Goal: Task Accomplishment & Management: Manage account settings

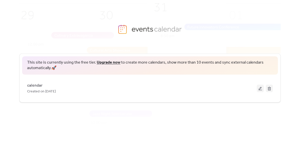
click at [260, 88] on button at bounding box center [259, 89] width 7 height 8
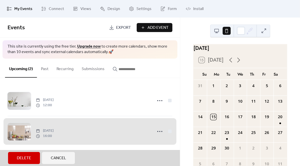
click at [110, 2] on link "Design" at bounding box center [110, 9] width 28 height 14
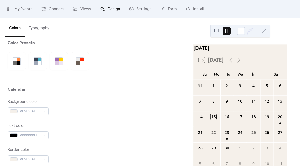
click at [42, 25] on button "Typography" at bounding box center [39, 27] width 29 height 19
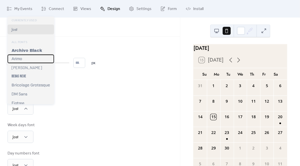
click at [38, 61] on div "Arimo" at bounding box center [31, 59] width 46 height 9
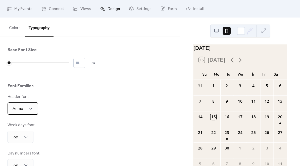
click at [29, 114] on div "Arimo" at bounding box center [23, 109] width 31 height 12
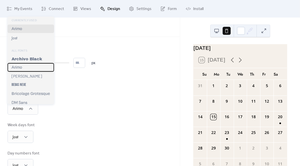
click at [39, 67] on div "Arimo" at bounding box center [31, 67] width 46 height 9
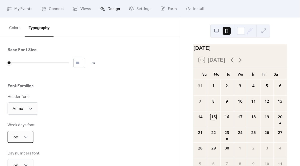
click at [24, 143] on div "Jost" at bounding box center [21, 137] width 26 height 12
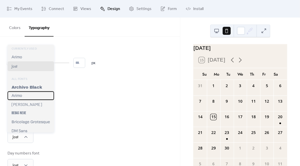
click at [38, 98] on div "Arimo" at bounding box center [31, 96] width 46 height 9
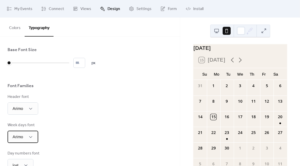
click at [25, 139] on div "Arimo" at bounding box center [23, 137] width 31 height 12
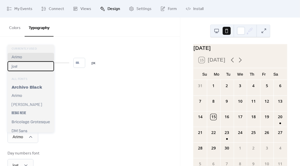
click at [38, 67] on div "Jost" at bounding box center [31, 66] width 46 height 10
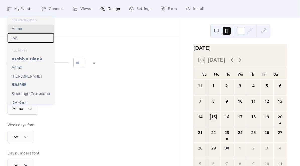
click at [37, 39] on div "Jost" at bounding box center [31, 38] width 46 height 10
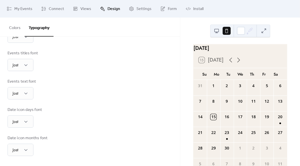
scroll to position [132, 0]
click at [30, 124] on div "Jost" at bounding box center [21, 122] width 26 height 12
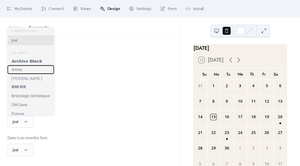
click at [41, 73] on div "Arimo" at bounding box center [31, 69] width 46 height 9
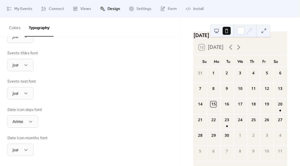
scroll to position [17, 0]
click at [25, 96] on div "Jost" at bounding box center [21, 93] width 26 height 12
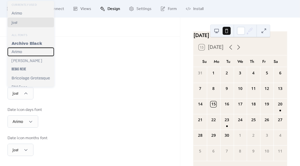
click at [37, 51] on div "Arimo" at bounding box center [31, 52] width 46 height 9
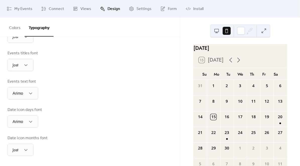
scroll to position [0, 0]
click at [213, 28] on button at bounding box center [216, 31] width 8 height 8
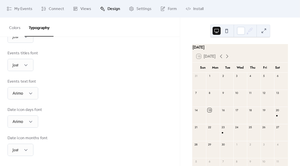
click at [227, 31] on button at bounding box center [226, 31] width 8 height 8
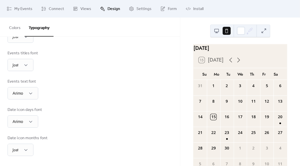
click at [216, 34] on button at bounding box center [216, 31] width 8 height 8
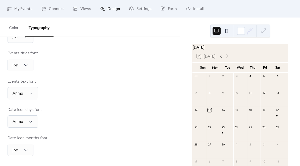
click at [263, 31] on button at bounding box center [263, 31] width 8 height 8
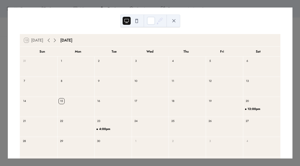
click at [173, 22] on button at bounding box center [174, 21] width 8 height 8
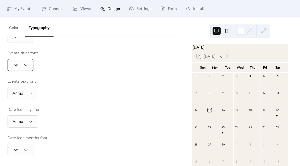
click at [26, 68] on div "Jost" at bounding box center [21, 65] width 26 height 12
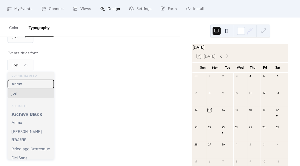
click at [41, 82] on div "Arimo" at bounding box center [31, 84] width 46 height 9
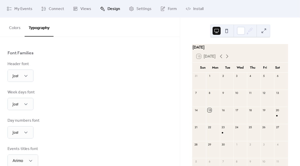
scroll to position [51, 0]
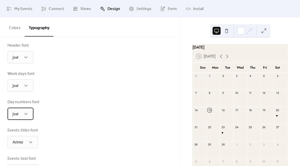
click at [20, 117] on div "Jost" at bounding box center [21, 114] width 26 height 12
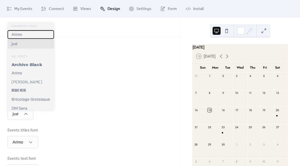
click at [38, 37] on div "Arimo" at bounding box center [31, 34] width 46 height 9
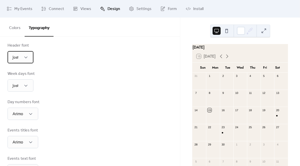
click at [25, 63] on div "Jost" at bounding box center [21, 57] width 26 height 12
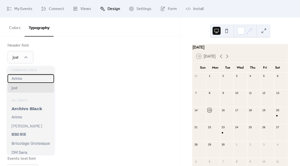
click at [38, 81] on div "Arimo" at bounding box center [31, 79] width 46 height 9
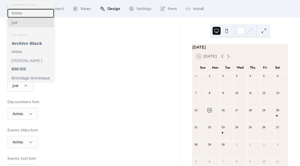
click at [36, 17] on div "Arimo" at bounding box center [31, 13] width 46 height 9
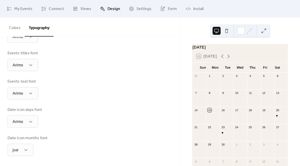
scroll to position [131, 0]
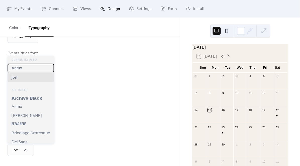
click at [40, 68] on div "Arimo" at bounding box center [31, 68] width 46 height 9
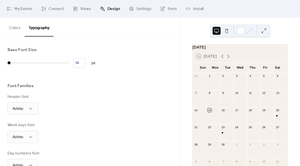
scroll to position [0, 0]
click at [27, 112] on div "Arimo" at bounding box center [23, 109] width 31 height 12
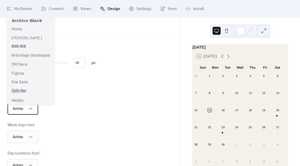
scroll to position [30, 0]
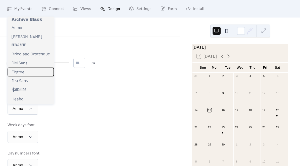
click at [40, 76] on div "Figtree" at bounding box center [31, 72] width 46 height 9
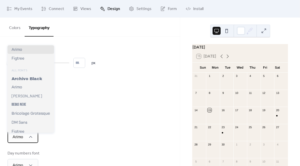
scroll to position [12, 0]
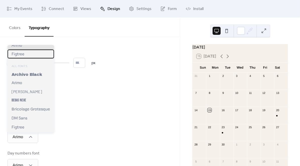
click at [40, 52] on div "Figtree" at bounding box center [31, 54] width 46 height 9
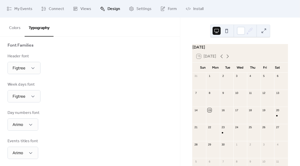
scroll to position [43, 0]
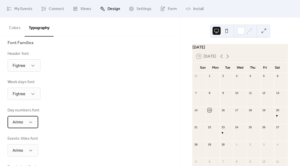
click at [26, 127] on div "Arimo" at bounding box center [23, 122] width 31 height 12
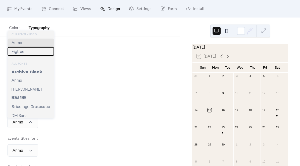
click at [40, 51] on div "Figtree" at bounding box center [31, 51] width 46 height 9
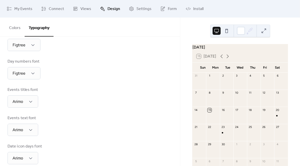
scroll to position [93, 0]
click at [34, 107] on div "Arimo" at bounding box center [23, 101] width 31 height 12
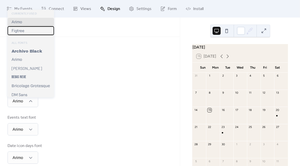
click at [37, 32] on div "Figtree" at bounding box center [31, 30] width 46 height 9
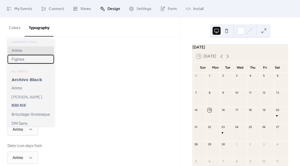
click at [33, 61] on div "Figtree" at bounding box center [31, 59] width 46 height 9
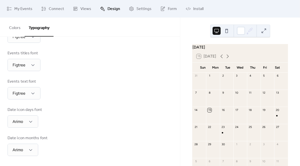
scroll to position [132, 0]
click at [27, 123] on div "Arimo" at bounding box center [23, 122] width 31 height 12
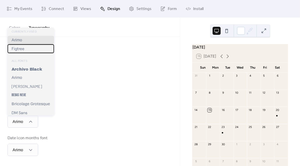
click at [37, 50] on div "Figtree" at bounding box center [31, 48] width 46 height 9
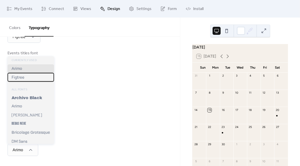
click at [40, 76] on div "Figtree" at bounding box center [31, 77] width 46 height 9
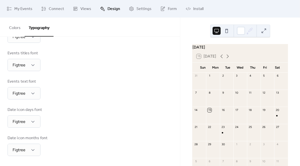
click at [209, 59] on div "15 [DATE]" at bounding box center [206, 56] width 20 height 5
